Goal: Find specific page/section: Find specific page/section

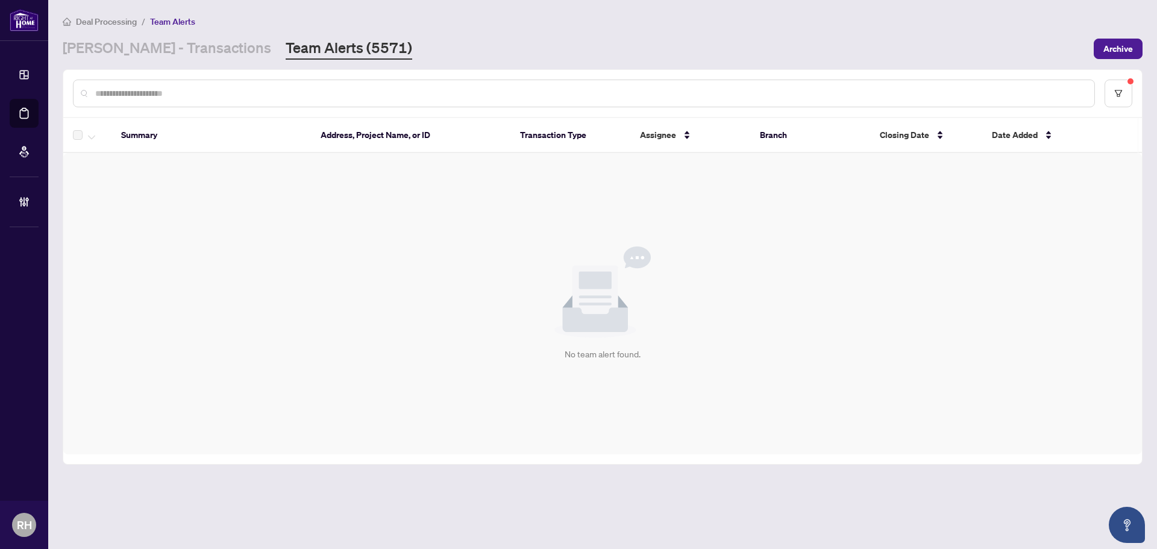
click at [815, 290] on div "No team alert found." at bounding box center [602, 303] width 1078 height 301
click at [123, 36] on div "Deal Processing / Team Alerts [PERSON_NAME] - Transactions Team Alerts (5571) A…" at bounding box center [602, 36] width 1079 height 45
click at [143, 45] on link "[PERSON_NAME] - Transactions" at bounding box center [167, 49] width 208 height 22
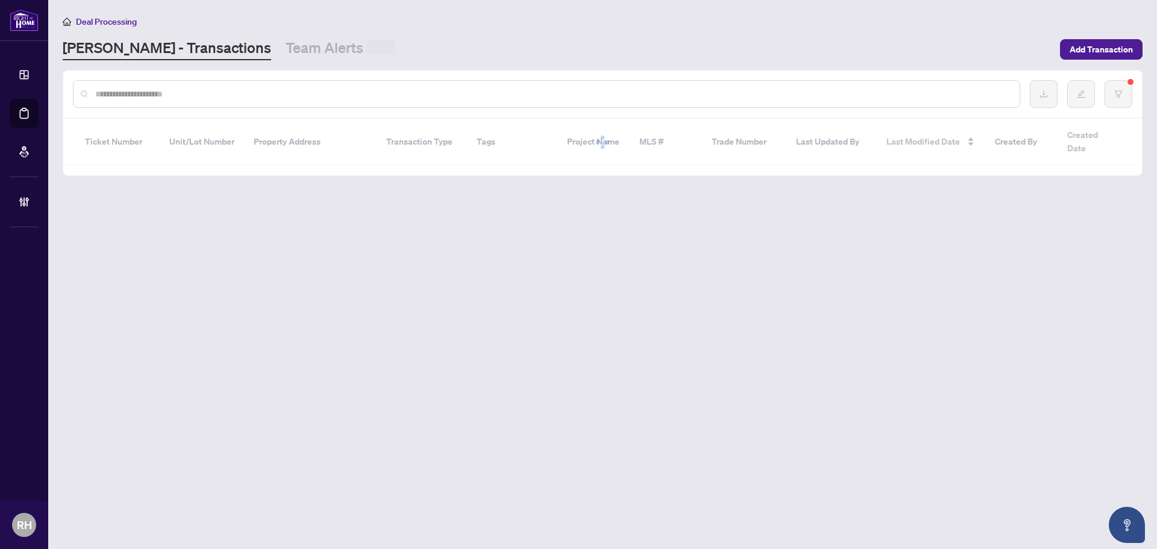
click at [286, 46] on link "Team Alerts" at bounding box center [341, 49] width 110 height 22
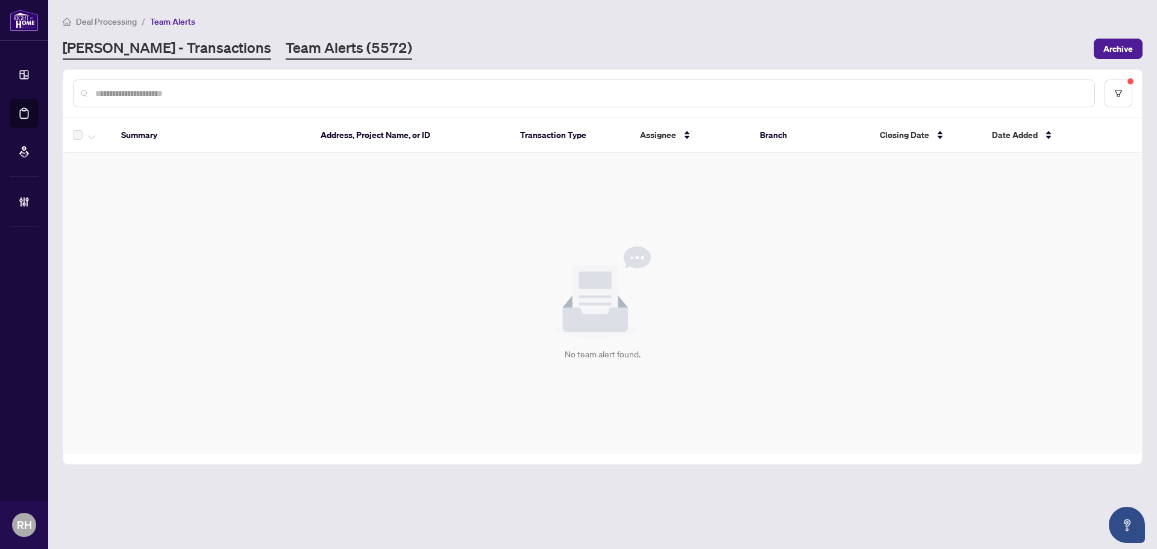
drag, startPoint x: 85, startPoint y: 63, endPoint x: 126, endPoint y: 40, distance: 47.5
click at [85, 63] on main "Deal Processing / Team Alerts [PERSON_NAME] - Transactions Team Alerts (5572) A…" at bounding box center [602, 274] width 1108 height 549
click at [129, 39] on link "[PERSON_NAME] - Transactions" at bounding box center [167, 49] width 208 height 22
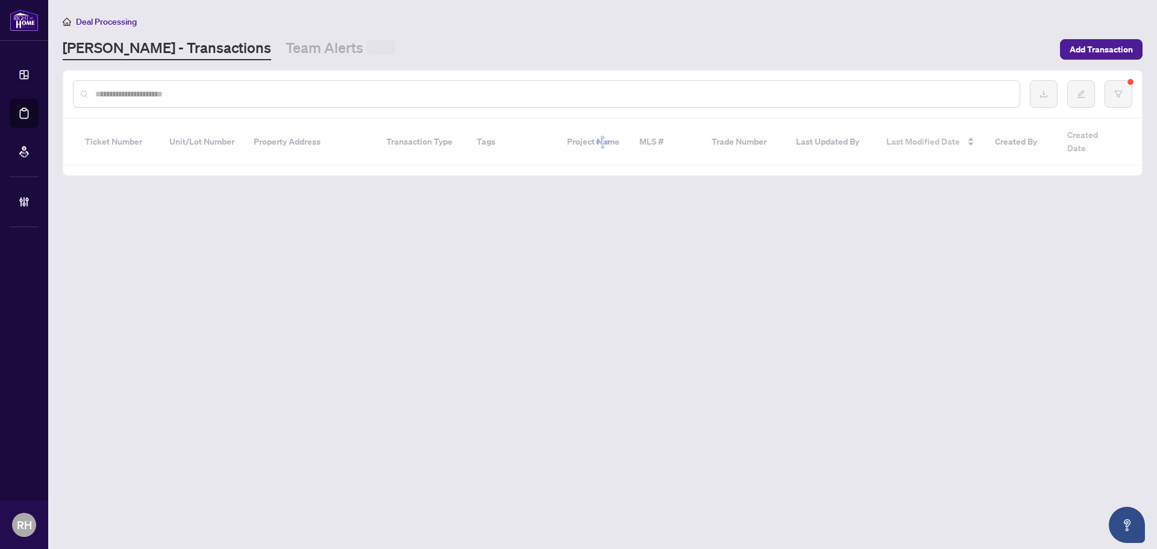
click at [130, 93] on input "text" at bounding box center [552, 93] width 914 height 13
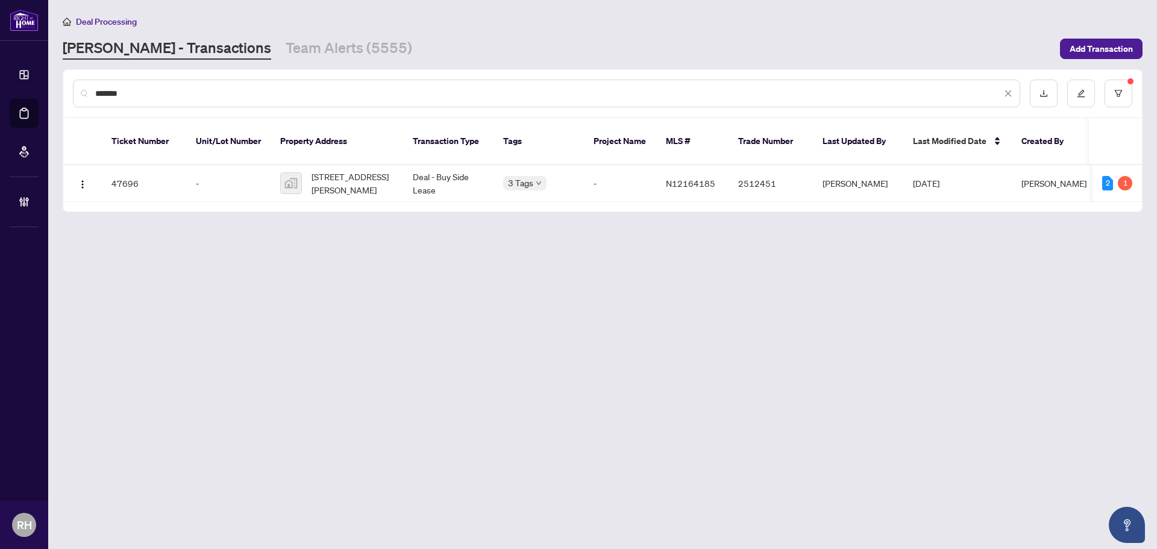
type input "*******"
click at [366, 177] on span "[STREET_ADDRESS][PERSON_NAME]" at bounding box center [352, 183] width 82 height 27
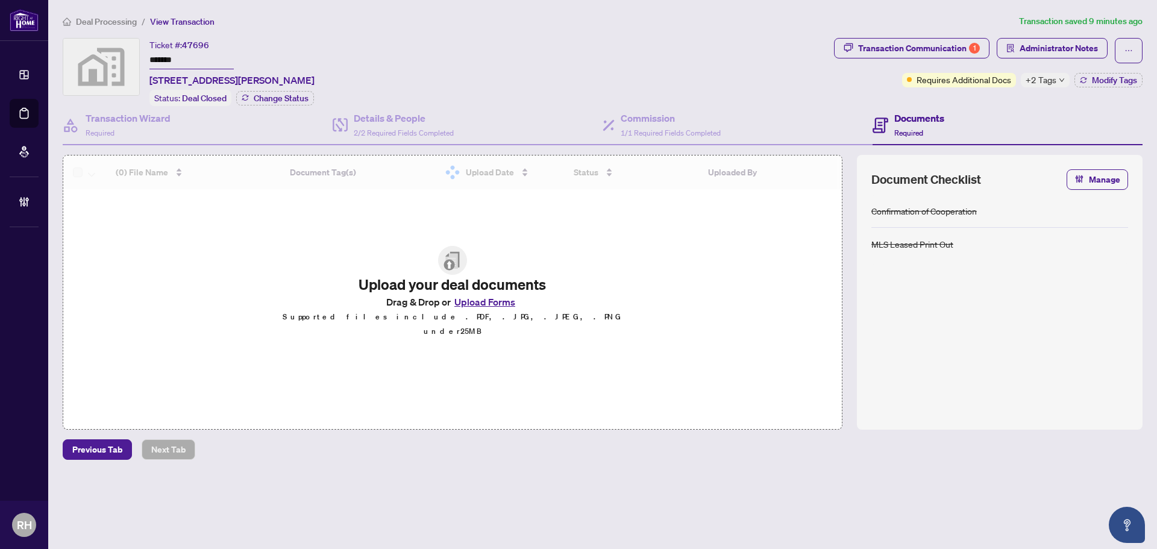
click at [1051, 81] on span "+2 Tags" at bounding box center [1040, 80] width 31 height 14
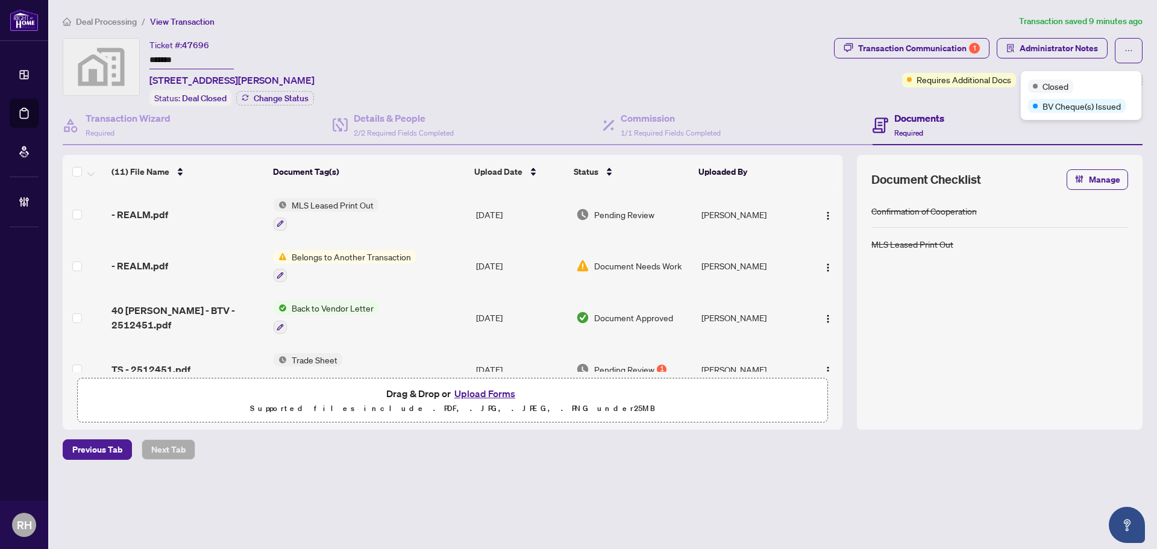
click at [770, 46] on div "Ticket #: 47696 ******* [STREET_ADDRESS][PERSON_NAME] Status: Deal Closed Chang…" at bounding box center [446, 72] width 766 height 68
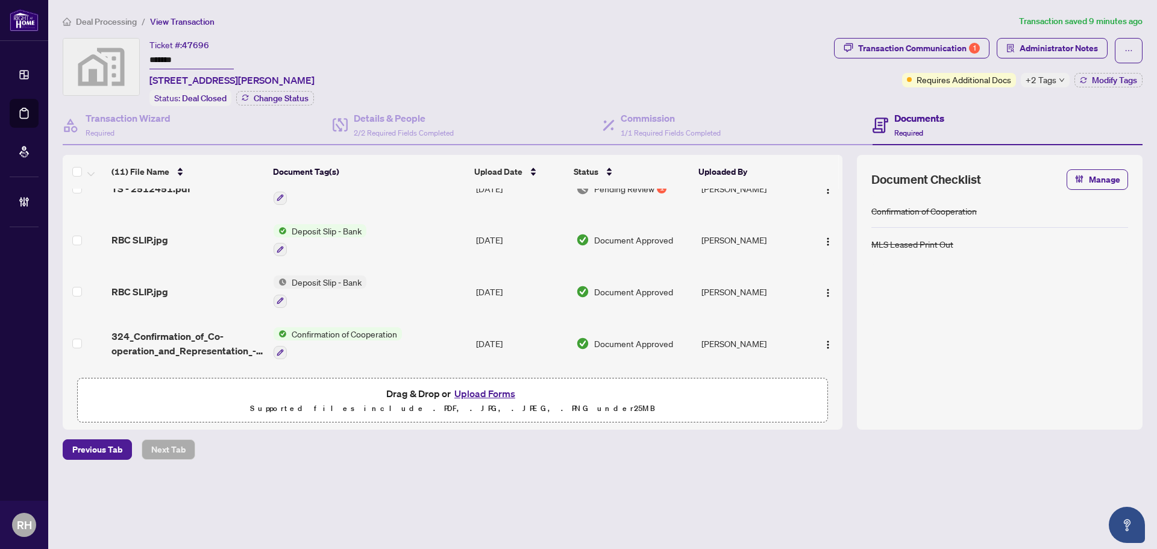
scroll to position [120, 0]
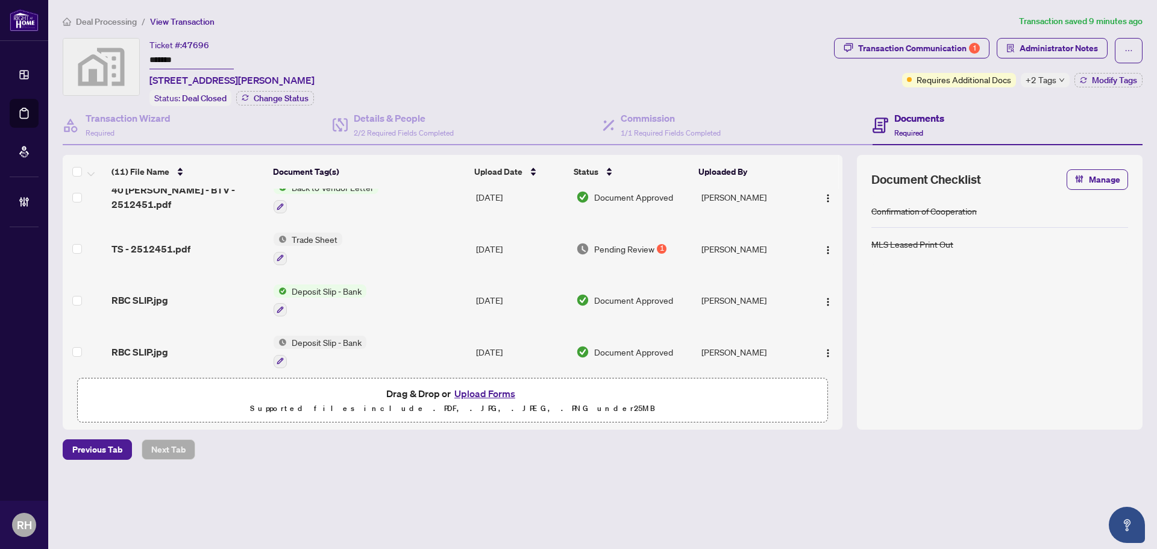
click at [402, 245] on td "Trade Sheet" at bounding box center [370, 249] width 202 height 52
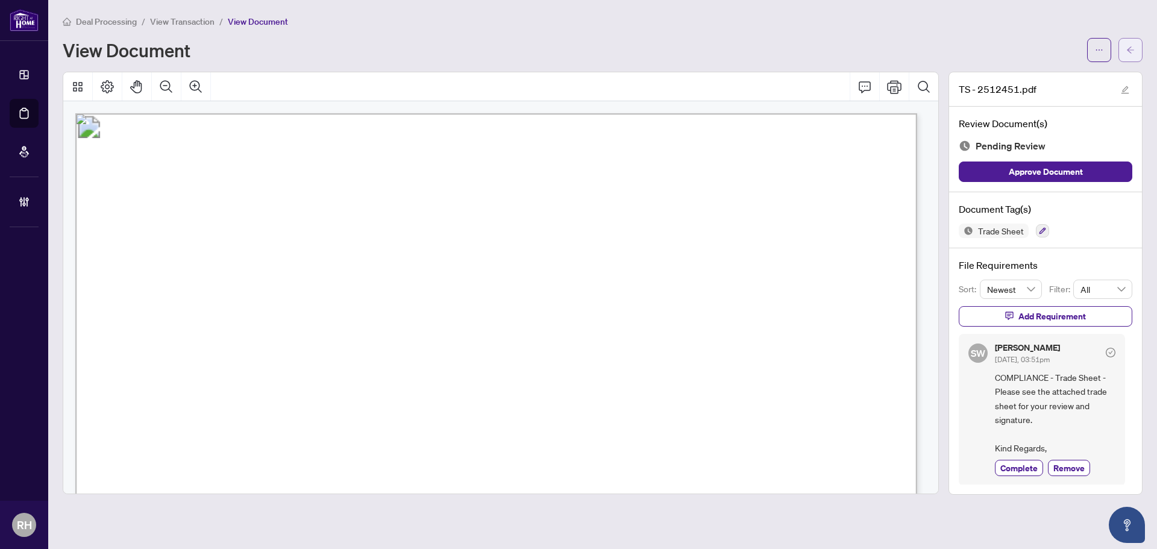
click at [1132, 47] on icon "arrow-left" at bounding box center [1130, 50] width 8 height 8
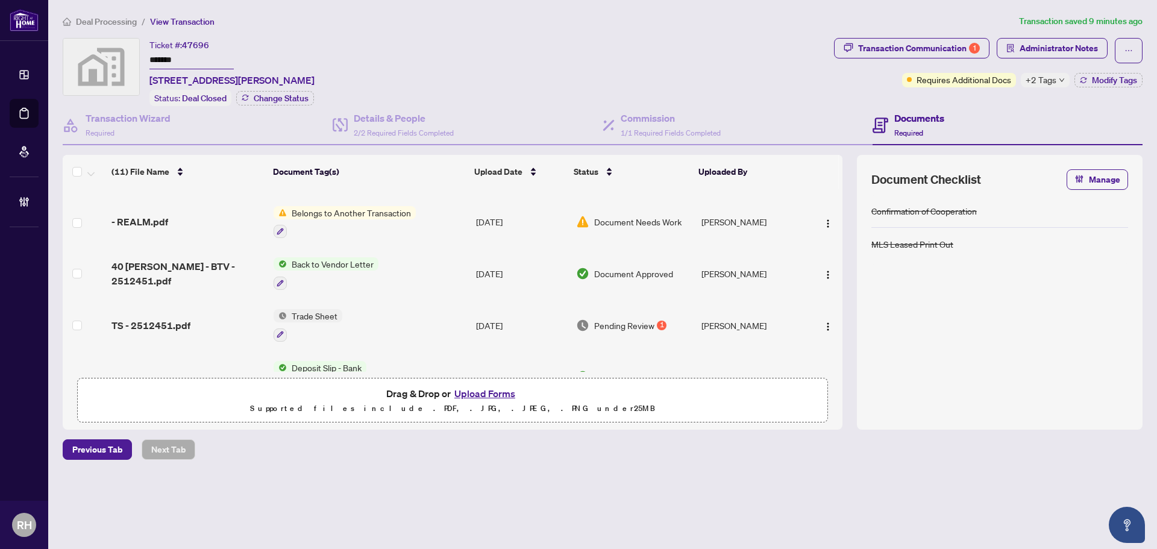
scroll to position [60, 0]
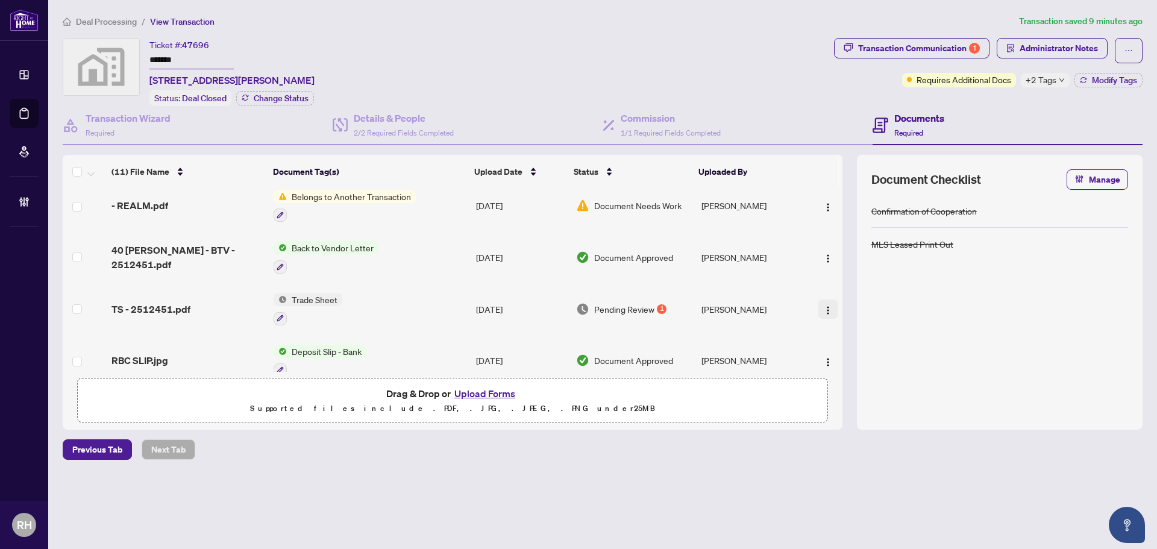
click at [818, 313] on button "button" at bounding box center [827, 308] width 19 height 19
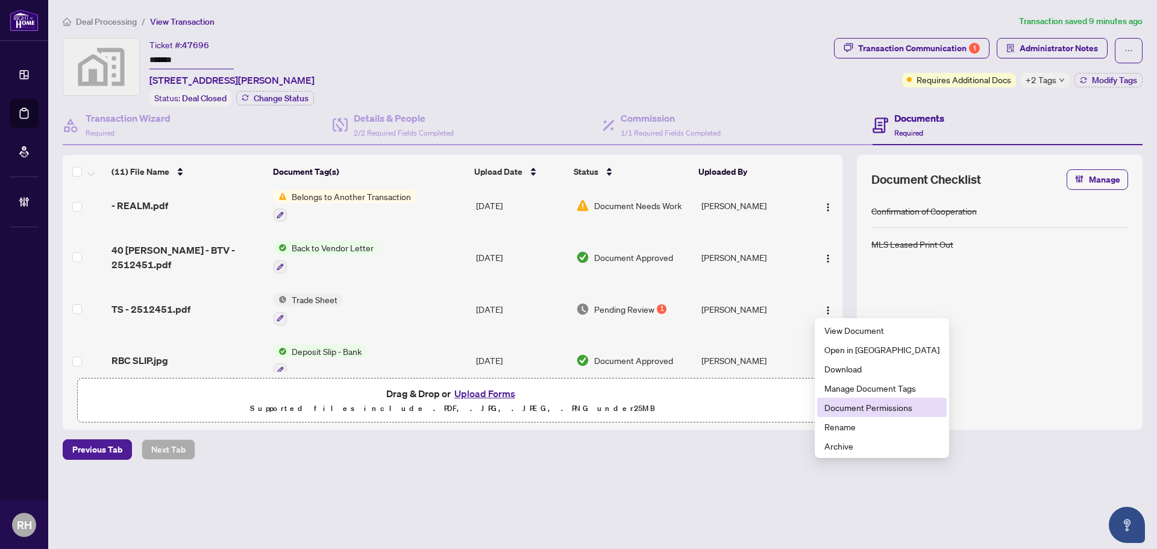
click at [895, 406] on span "Document Permissions" at bounding box center [881, 407] width 115 height 13
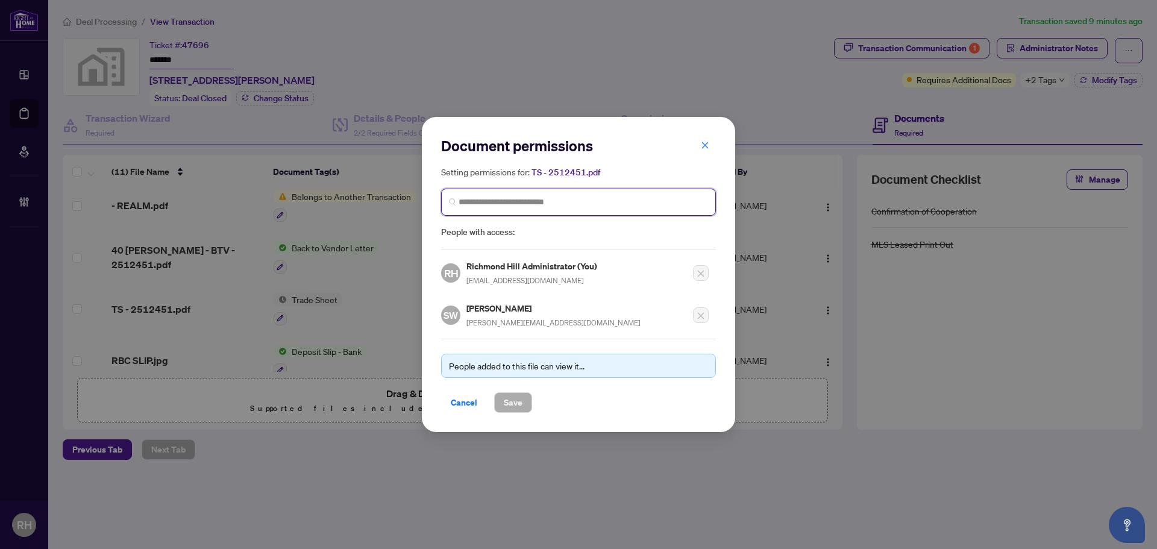
click at [515, 200] on input "search" at bounding box center [582, 202] width 249 height 13
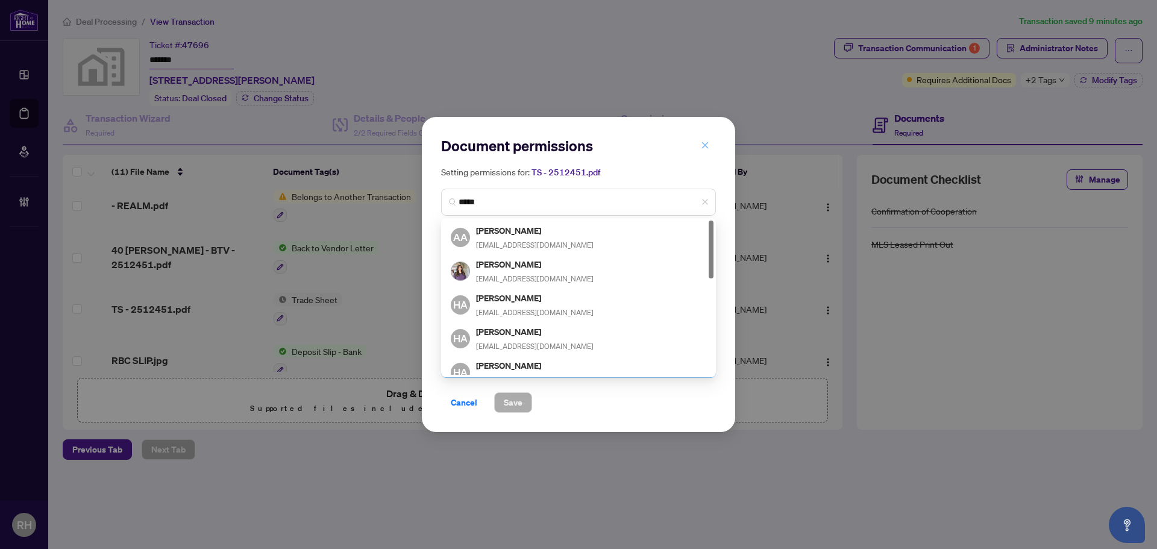
click at [712, 142] on button "button" at bounding box center [705, 145] width 24 height 20
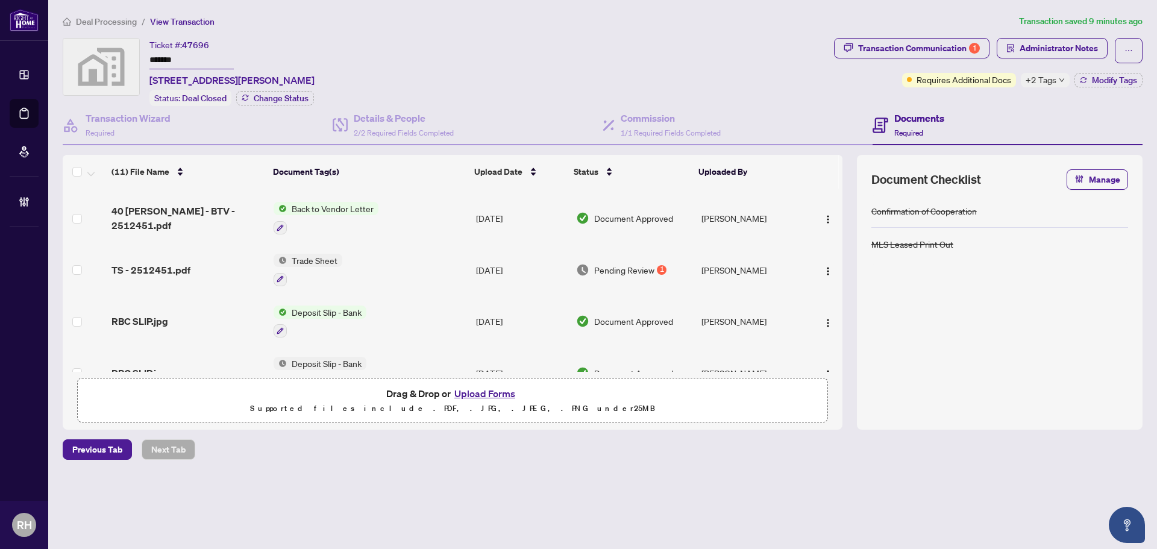
scroll to position [120, 0]
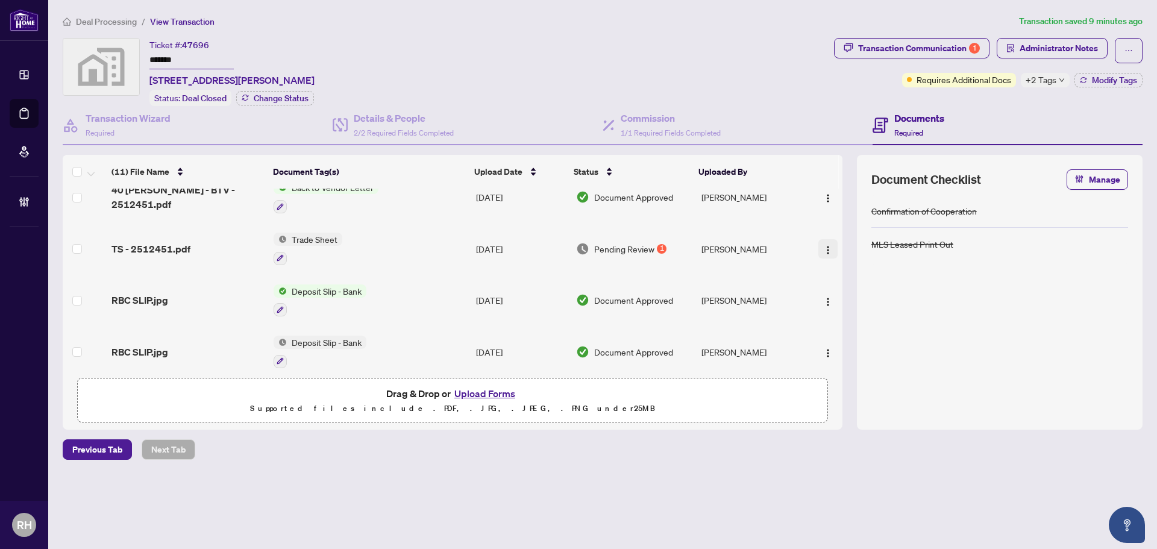
drag, startPoint x: 809, startPoint y: 239, endPoint x: 817, endPoint y: 242, distance: 9.0
click at [811, 239] on div at bounding box center [824, 248] width 26 height 19
click at [818, 242] on button "button" at bounding box center [827, 248] width 19 height 19
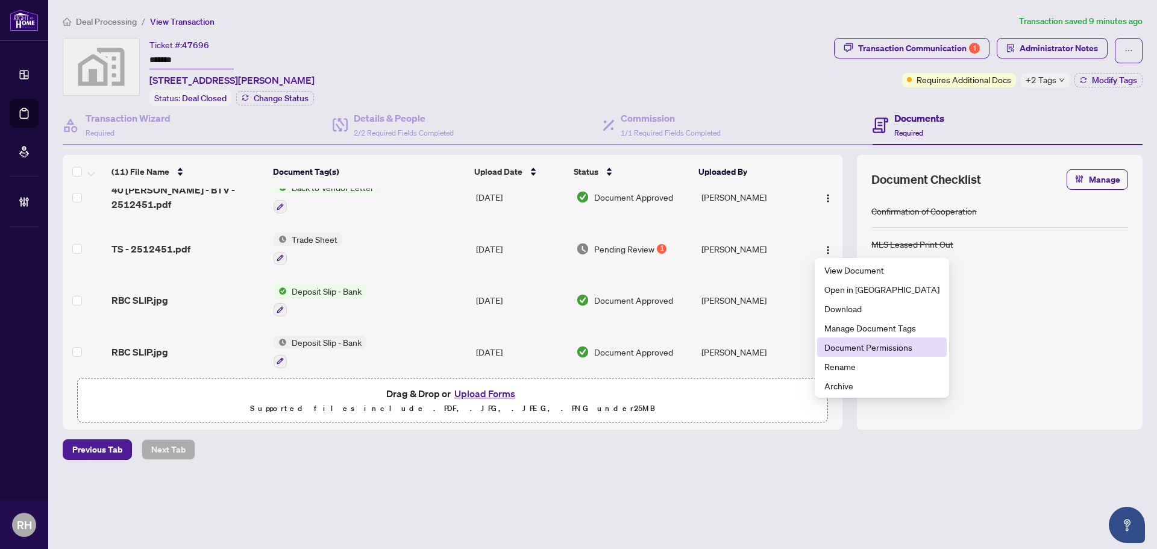
click at [879, 348] on span "Document Permissions" at bounding box center [881, 346] width 115 height 13
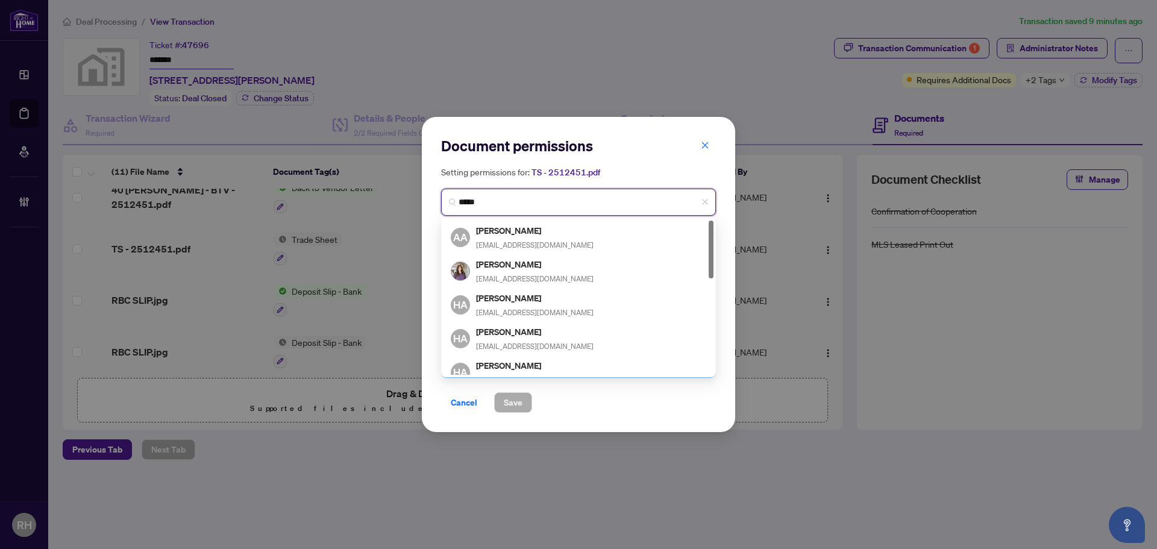
click at [520, 202] on input "*****" at bounding box center [582, 202] width 249 height 13
type input "*********"
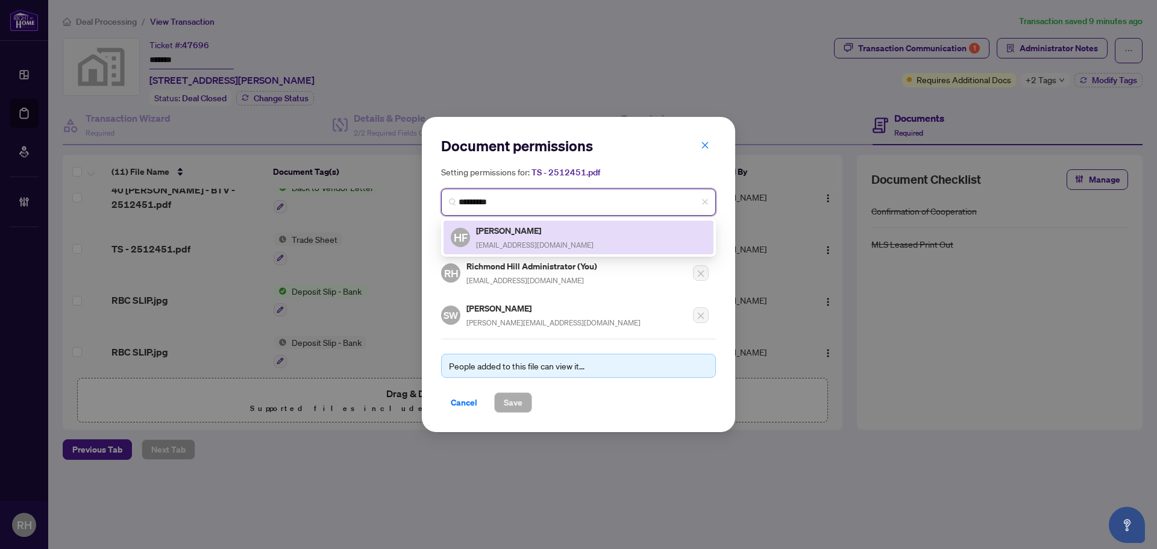
click at [549, 234] on h5 "[PERSON_NAME]" at bounding box center [534, 230] width 117 height 14
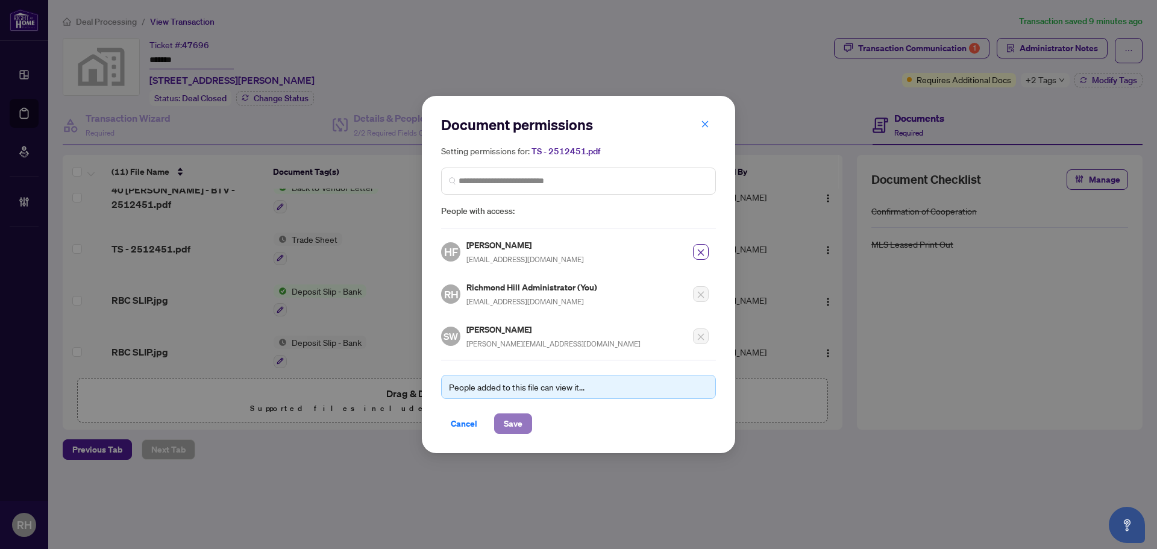
click at [527, 413] on button "Save" at bounding box center [513, 423] width 38 height 20
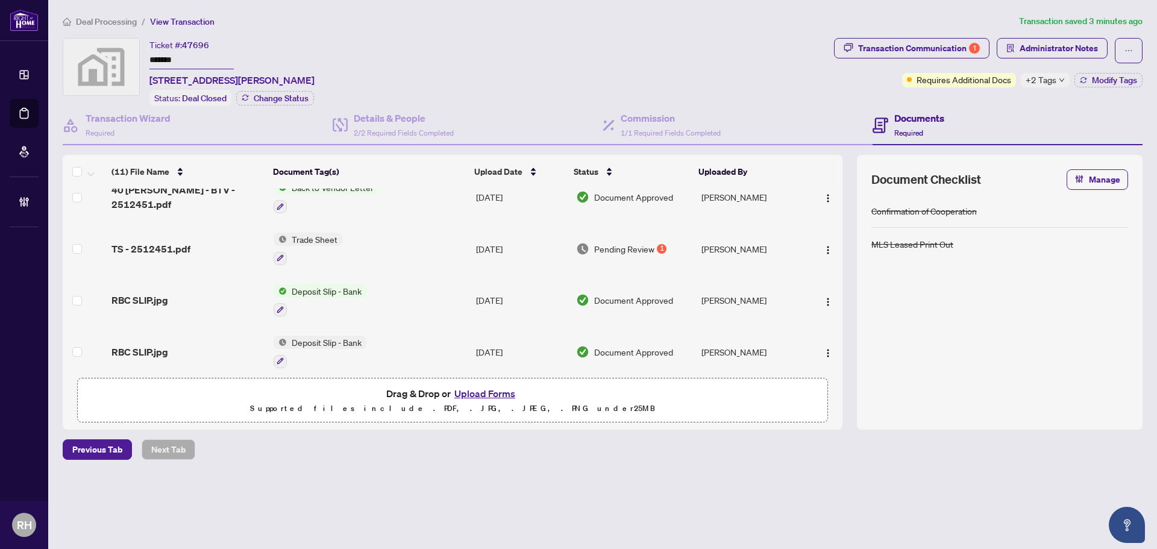
click at [112, 27] on li "Deal Processing" at bounding box center [100, 21] width 74 height 14
click at [107, 25] on span "Deal Processing" at bounding box center [106, 21] width 61 height 11
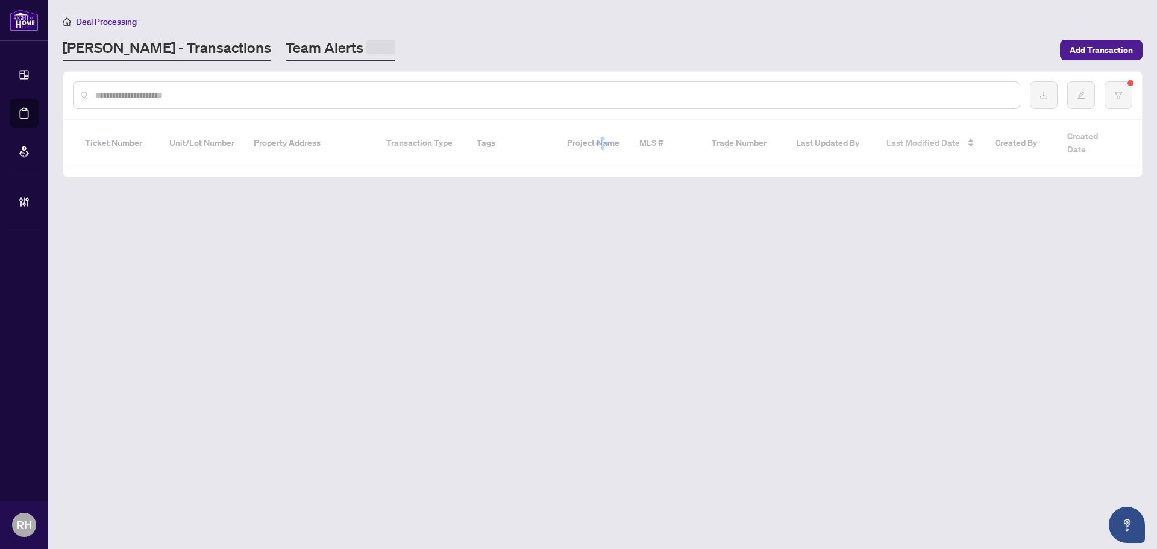
click at [366, 55] on div at bounding box center [380, 49] width 29 height 19
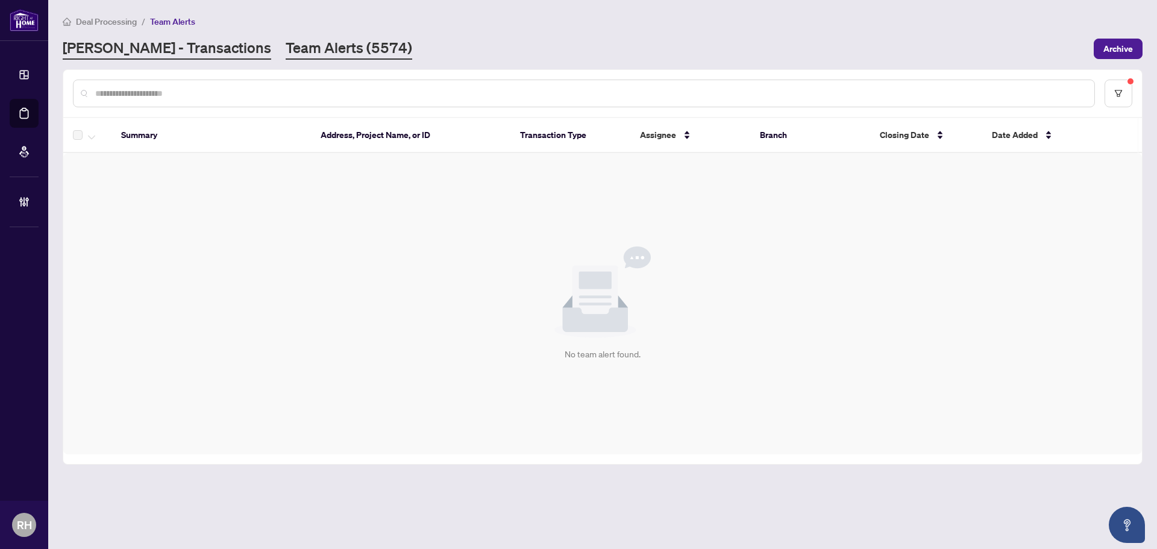
click at [124, 52] on link "[PERSON_NAME] - Transactions" at bounding box center [167, 49] width 208 height 22
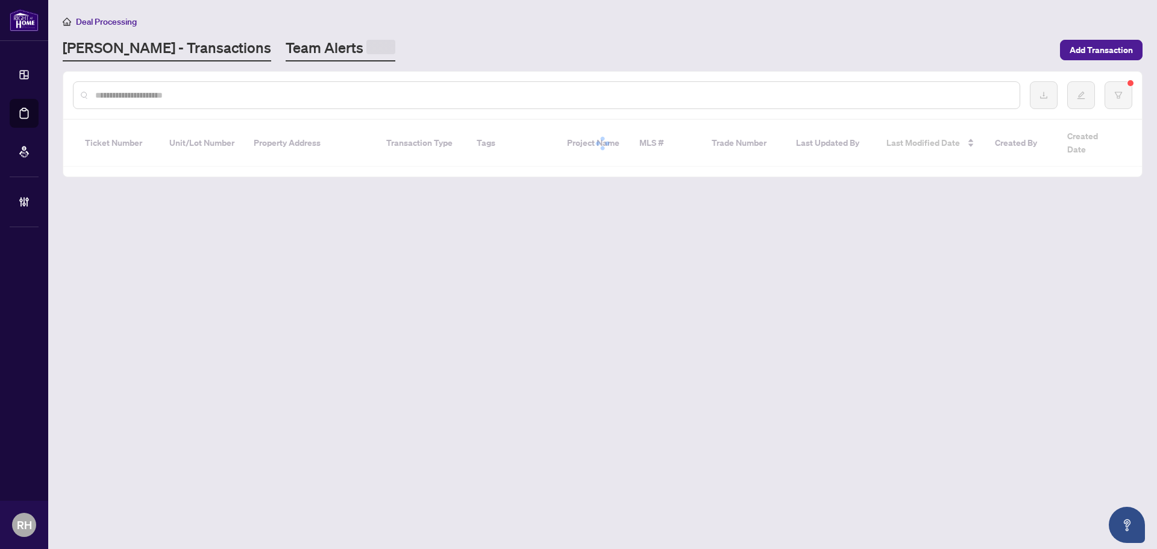
click at [286, 44] on link "Team Alerts" at bounding box center [341, 49] width 110 height 23
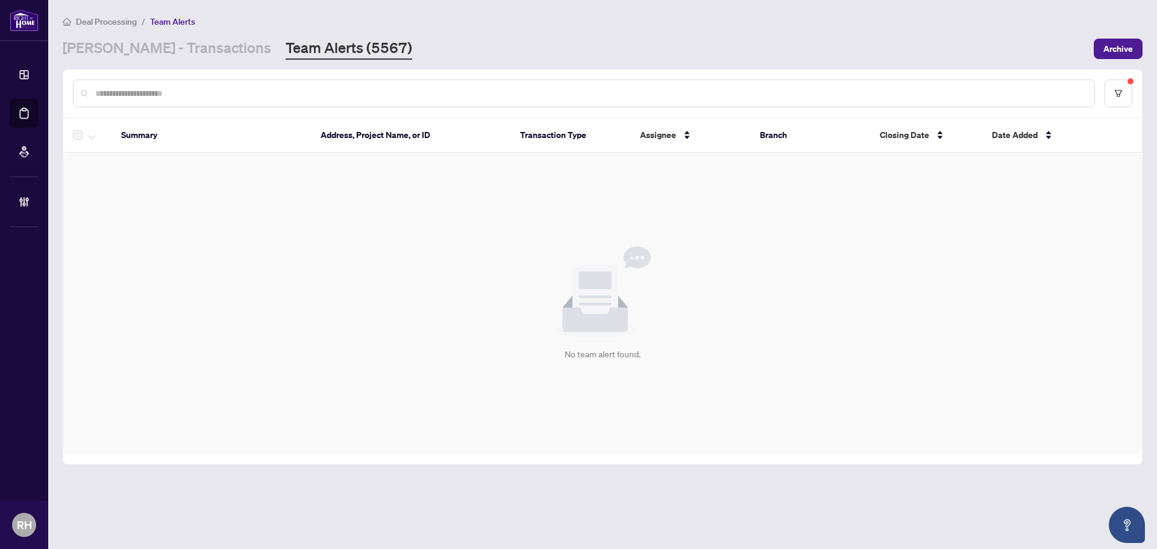
click at [115, 27] on li "Deal Processing" at bounding box center [100, 21] width 74 height 14
click at [140, 38] on link "[PERSON_NAME] - Transactions" at bounding box center [167, 49] width 208 height 22
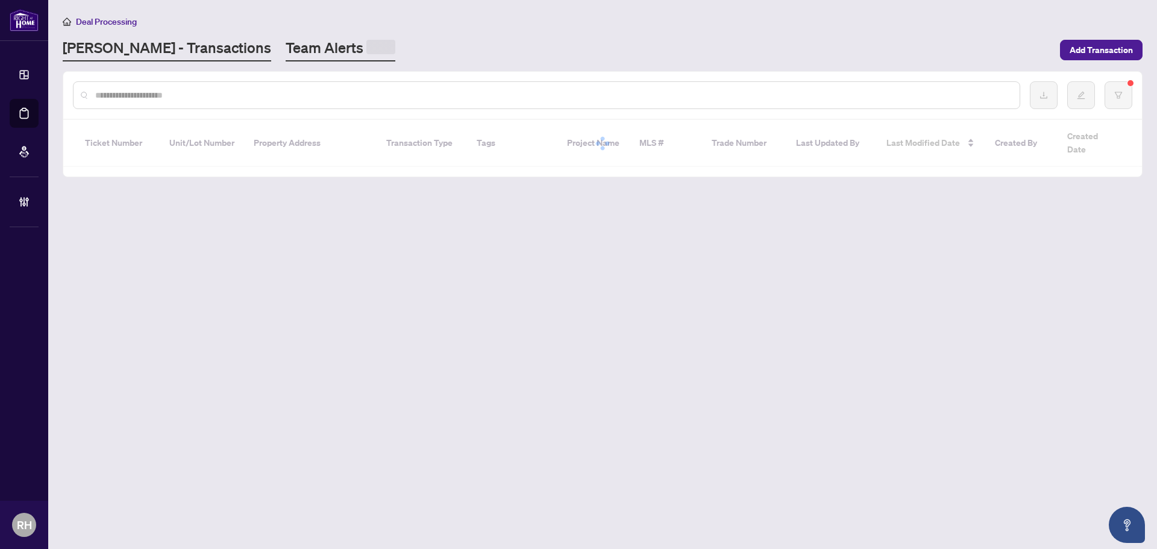
click at [286, 44] on link "Team Alerts" at bounding box center [341, 49] width 110 height 23
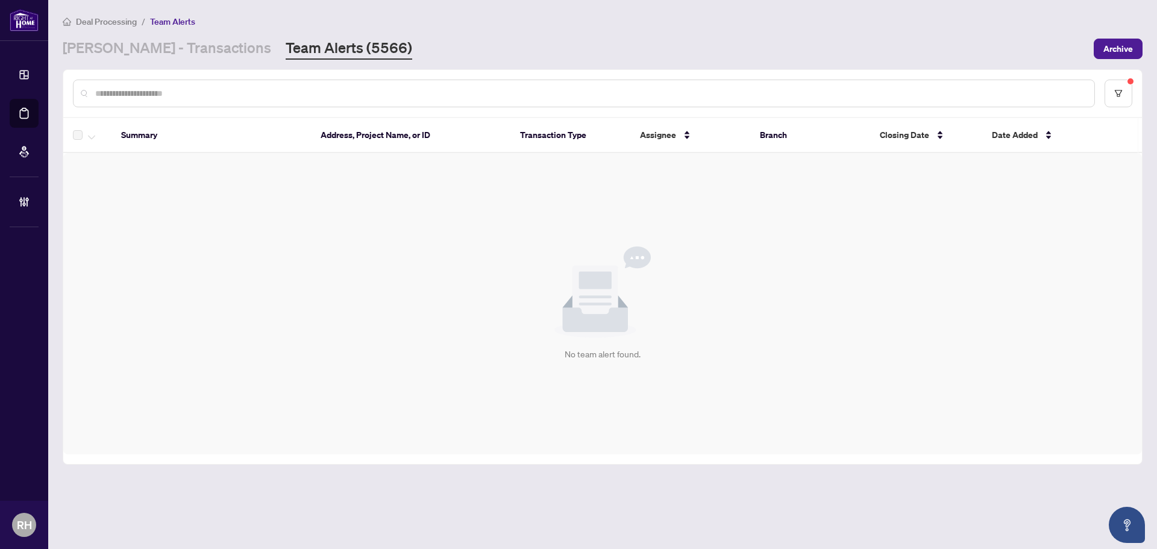
click at [217, 89] on input "text" at bounding box center [589, 93] width 989 height 13
click at [158, 57] on link "[PERSON_NAME] - Transactions" at bounding box center [167, 49] width 208 height 22
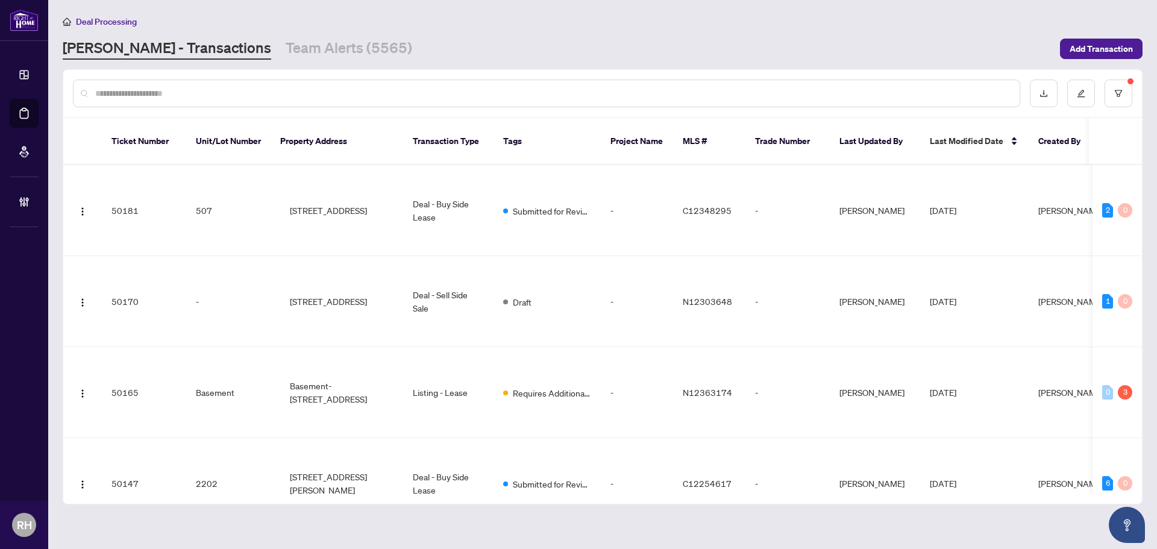
click at [159, 92] on input "text" at bounding box center [552, 93] width 914 height 13
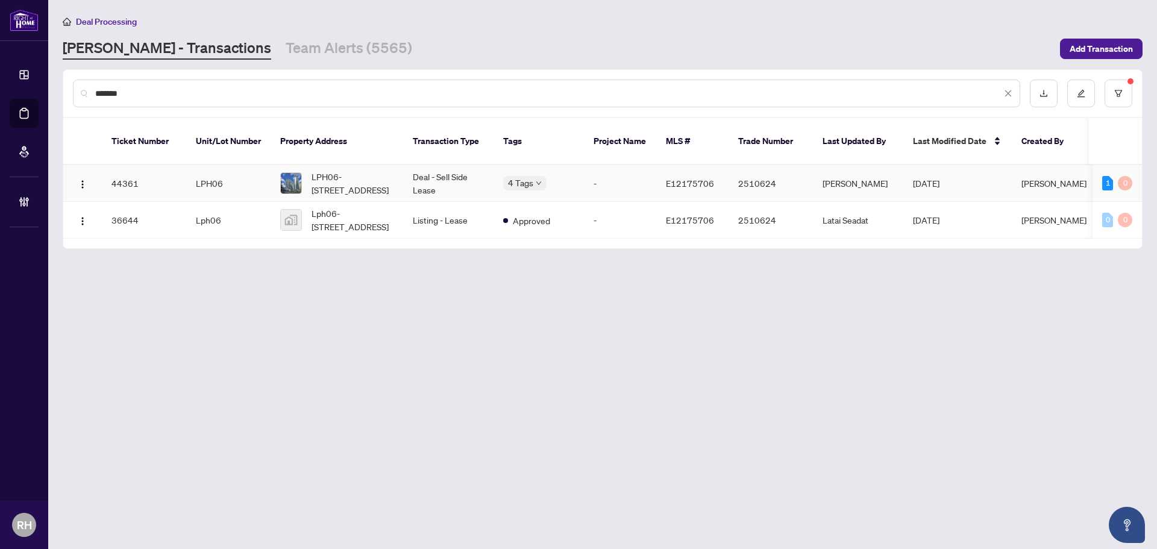
type input "*******"
click at [407, 172] on td "Deal - Sell Side Lease" at bounding box center [448, 183] width 90 height 37
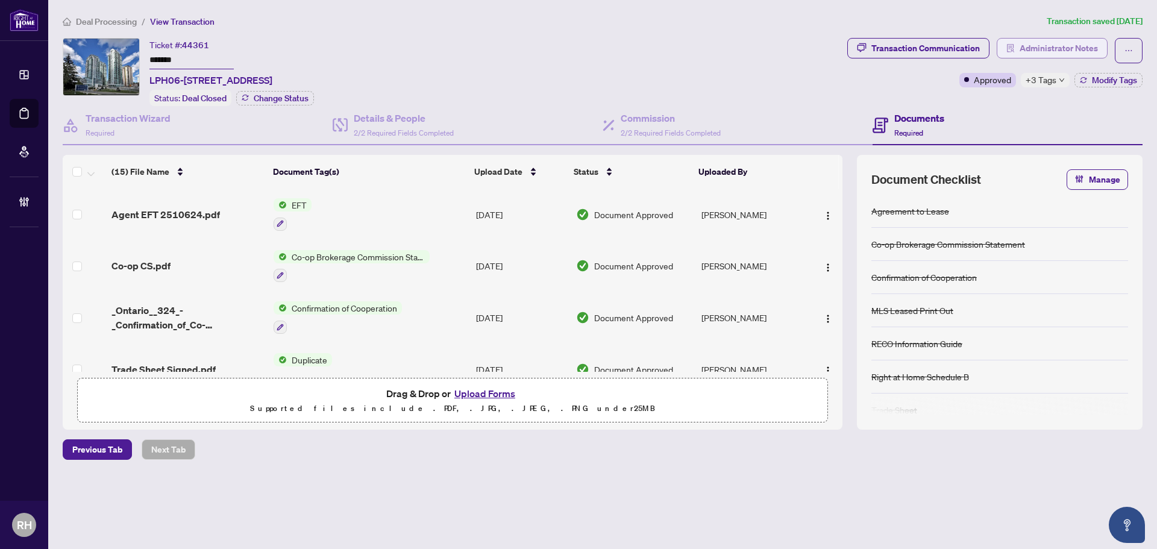
click at [1068, 48] on span "Administrator Notes" at bounding box center [1058, 48] width 78 height 19
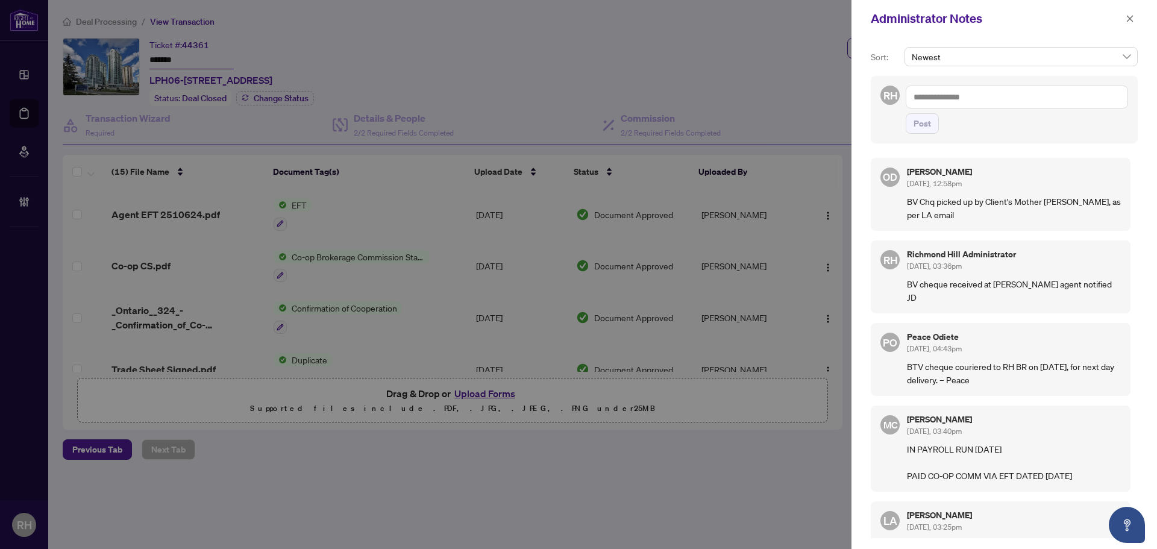
click at [1137, 10] on div "Administrator Notes" at bounding box center [1003, 18] width 305 height 37
click at [1132, 19] on button "button" at bounding box center [1130, 18] width 16 height 14
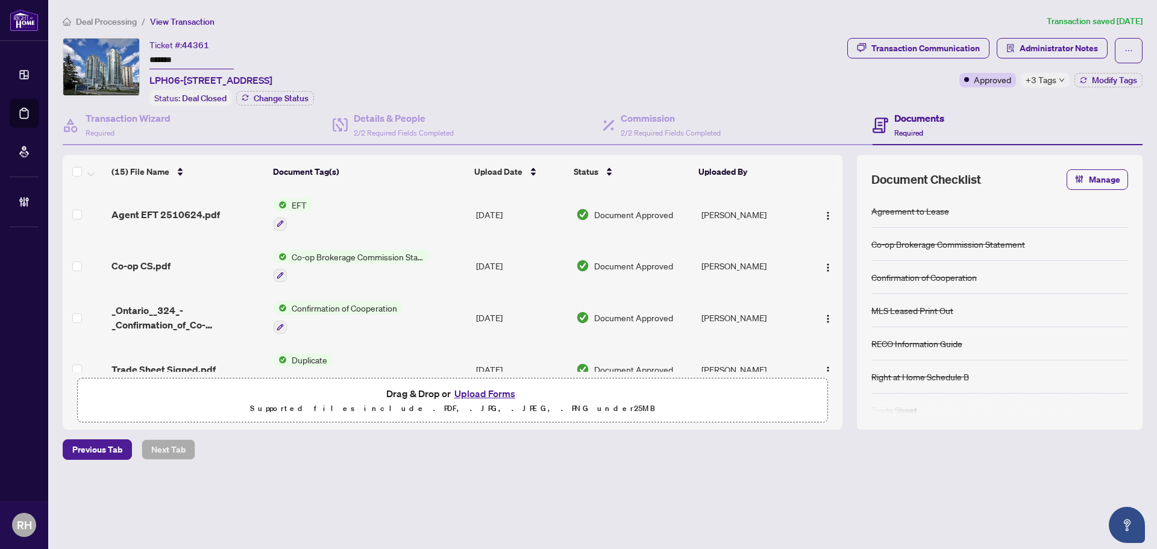
click at [99, 34] on div "Deal Processing / View Transaction Transaction saved [DATE] Ticket #: 44361 ***…" at bounding box center [602, 257] width 1089 height 487
click at [113, 28] on div "Deal Processing / View Transaction Transaction saved [DATE] Ticket #: 44361 ***…" at bounding box center [602, 257] width 1089 height 487
click at [117, 24] on span "Deal Processing" at bounding box center [106, 21] width 61 height 11
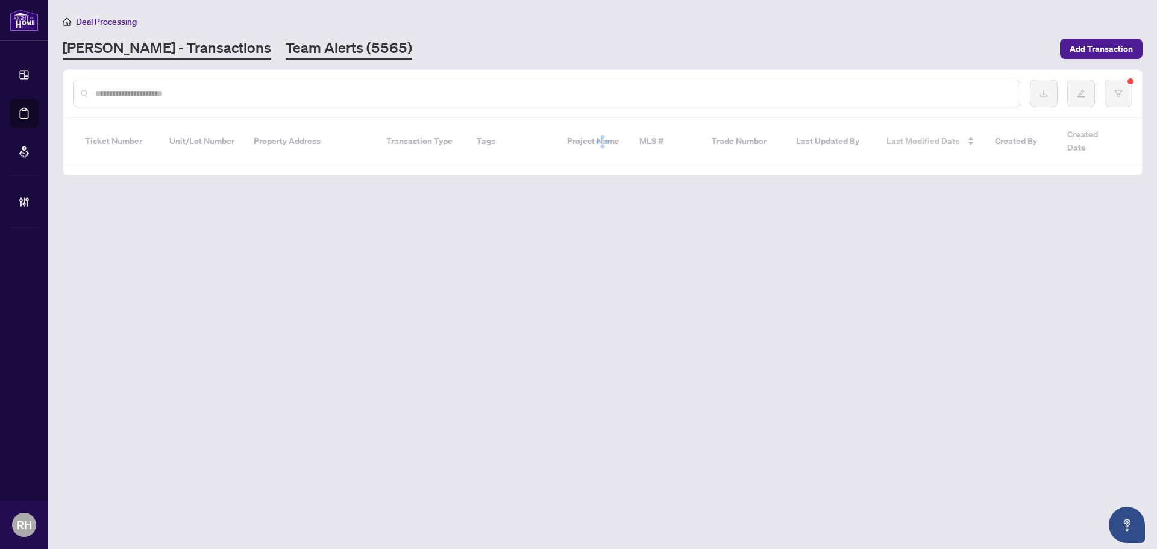
click at [286, 58] on link "Team Alerts (5565)" at bounding box center [349, 49] width 126 height 22
